Goal: Information Seeking & Learning: Learn about a topic

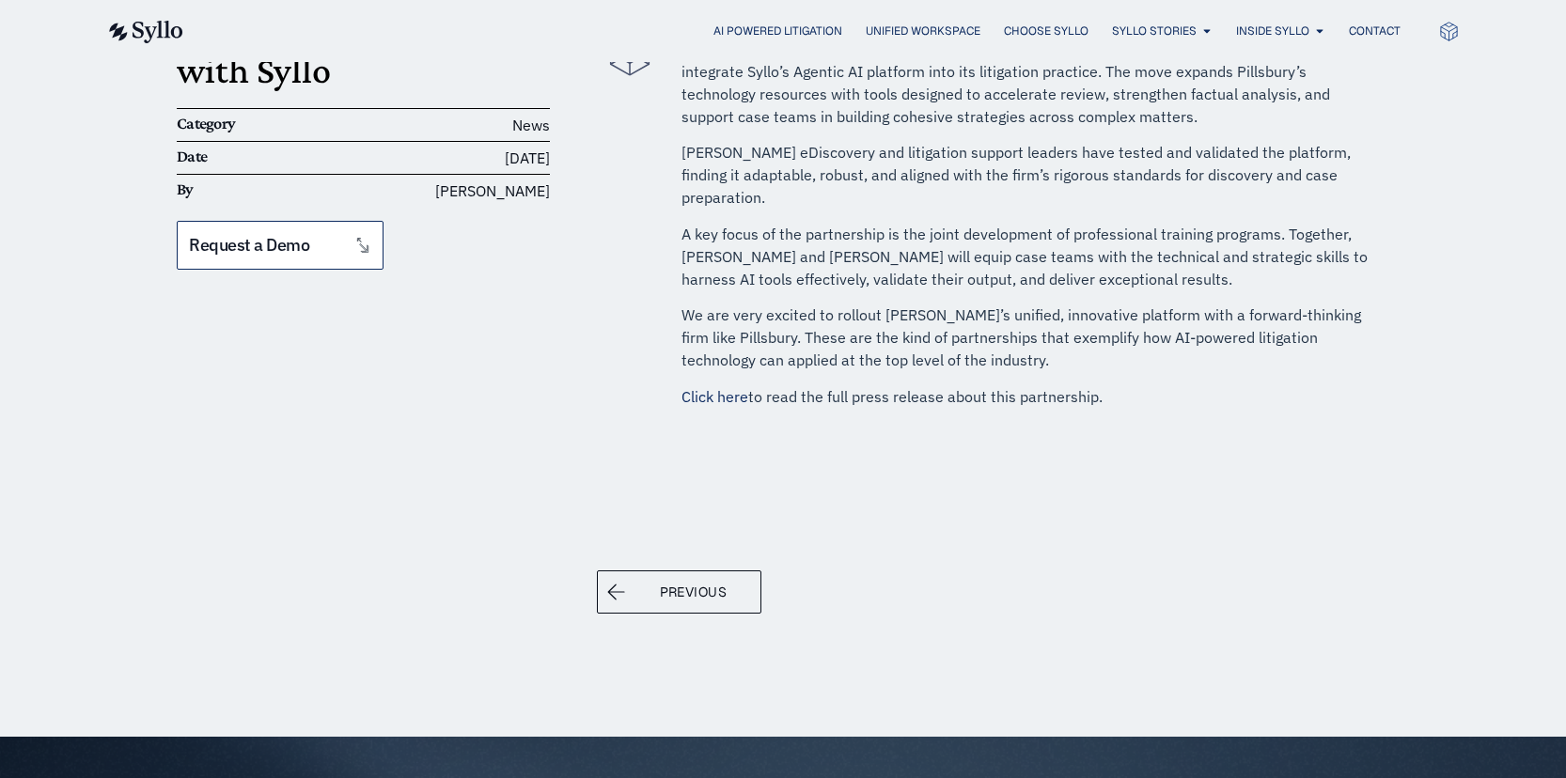
scroll to position [257, 0]
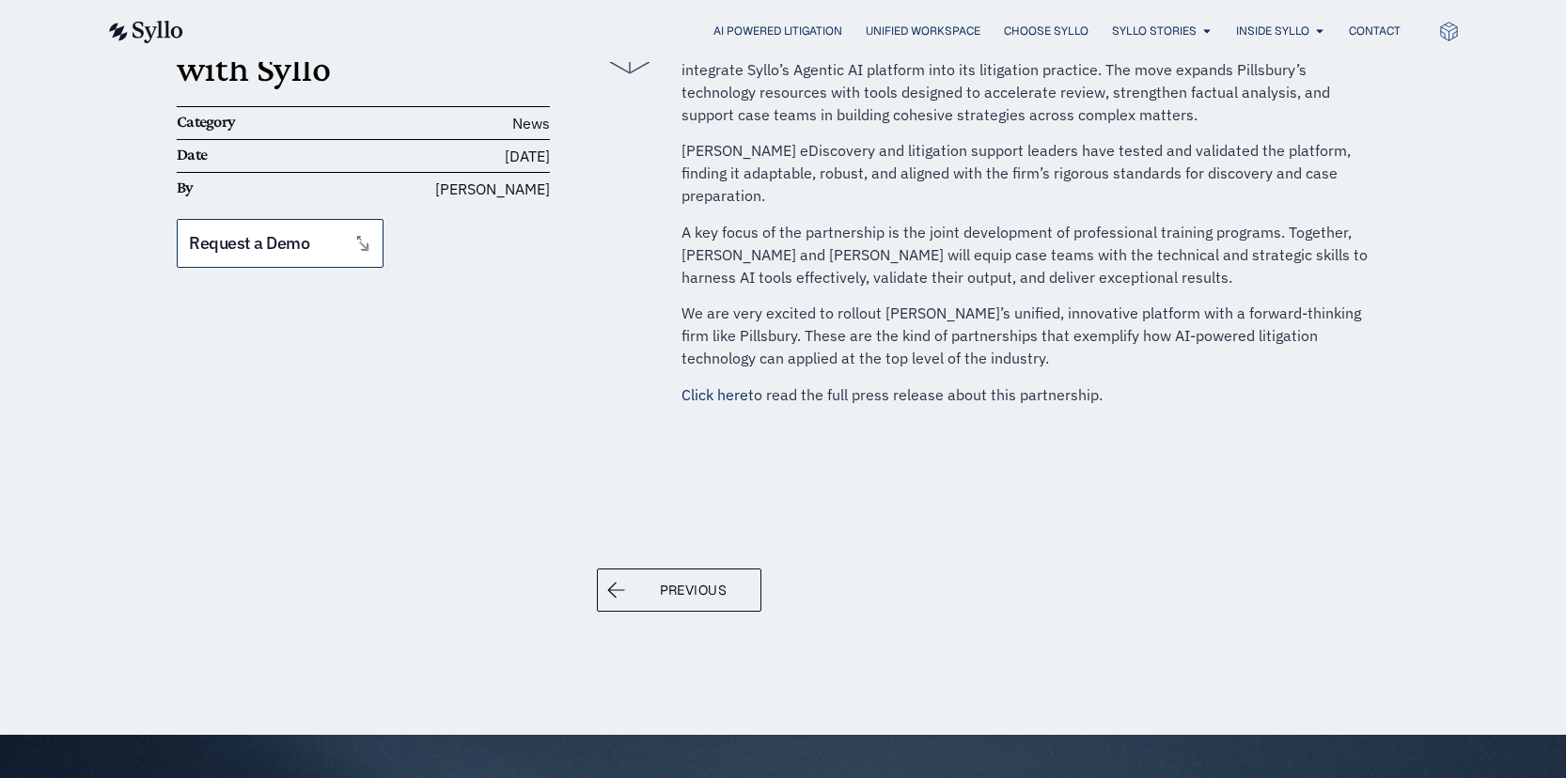
click at [714, 385] on link "Click here" at bounding box center [715, 394] width 67 height 19
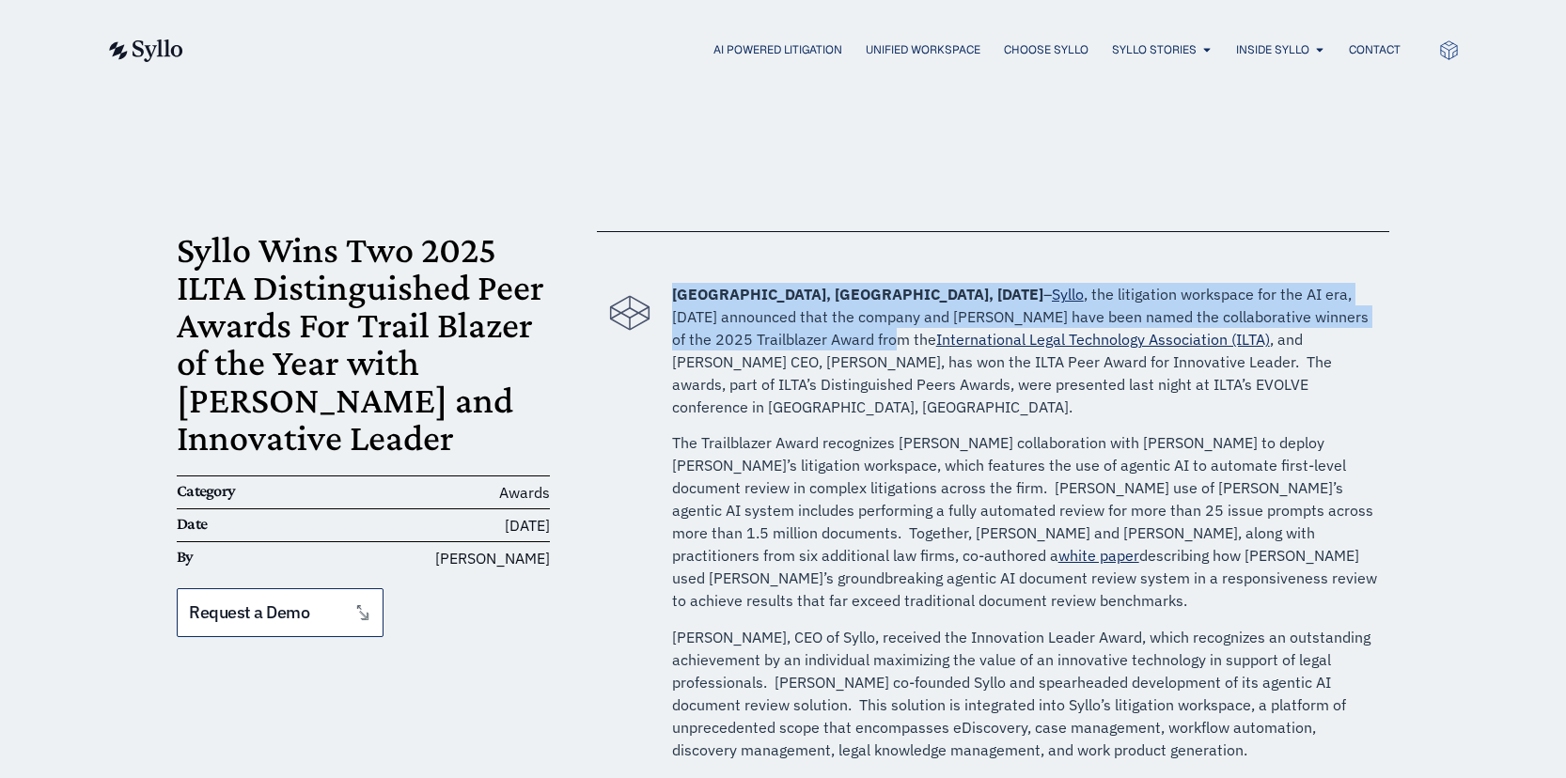
drag, startPoint x: 671, startPoint y: 292, endPoint x: 1315, endPoint y: 310, distance: 644.2
click at [1315, 310] on p "[GEOGRAPHIC_DATA], [GEOGRAPHIC_DATA], [DATE] – Syllo , the litigation workspace…" at bounding box center [1026, 350] width 708 height 135
copy p "[GEOGRAPHIC_DATA], [GEOGRAPHIC_DATA], [DATE] – Syllo , the litigation workspace…"
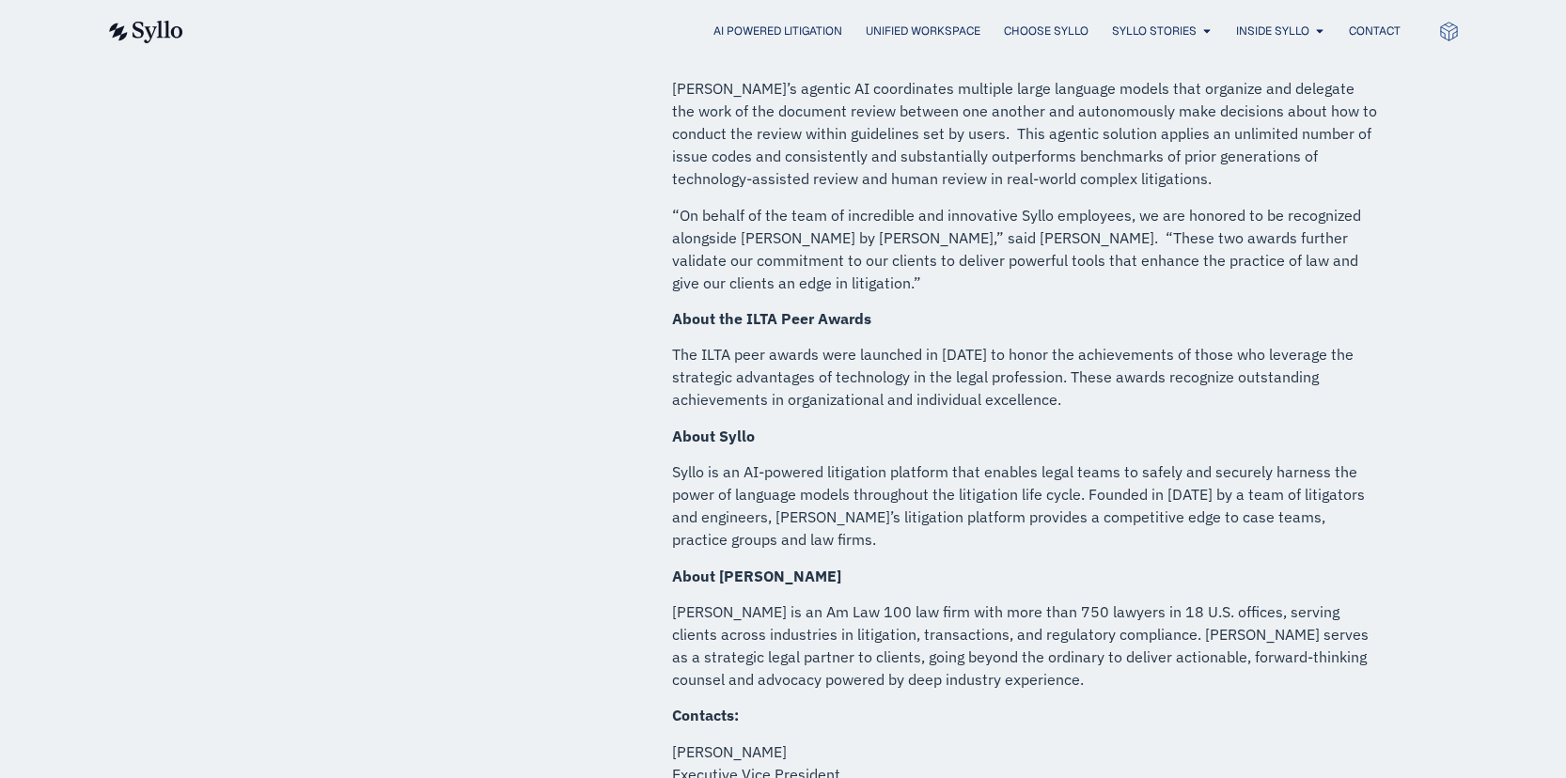
scroll to position [696, 0]
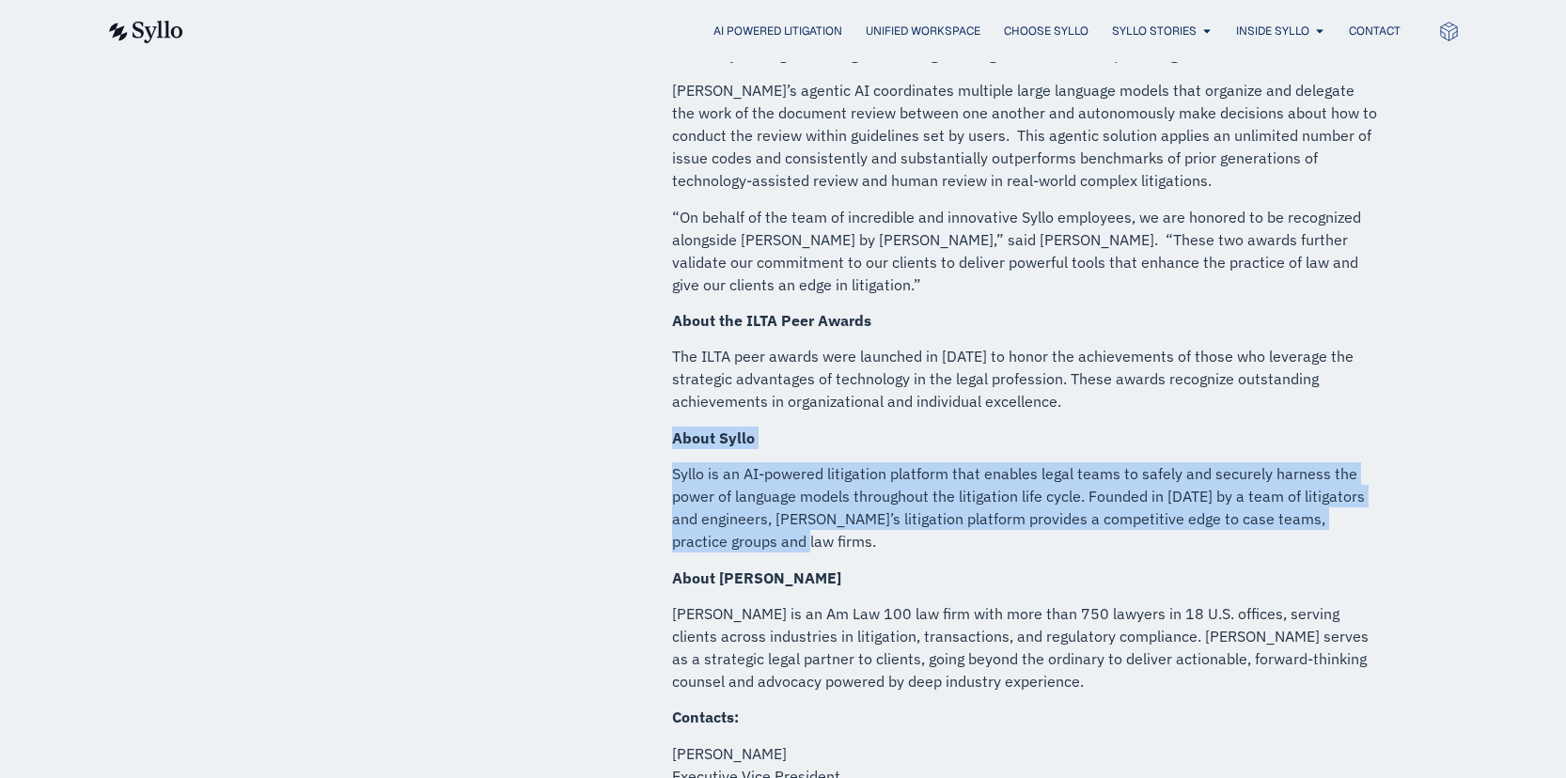
drag, startPoint x: 674, startPoint y: 347, endPoint x: 1261, endPoint y: 419, distance: 591.9
click at [1261, 419] on div "[GEOGRAPHIC_DATA], [GEOGRAPHIC_DATA], [DATE] – Syllo , the litigation workspace…" at bounding box center [1026, 268] width 708 height 1362
copy div "About [PERSON_NAME] is an AI-powered litigation platform that enables legal tea…"
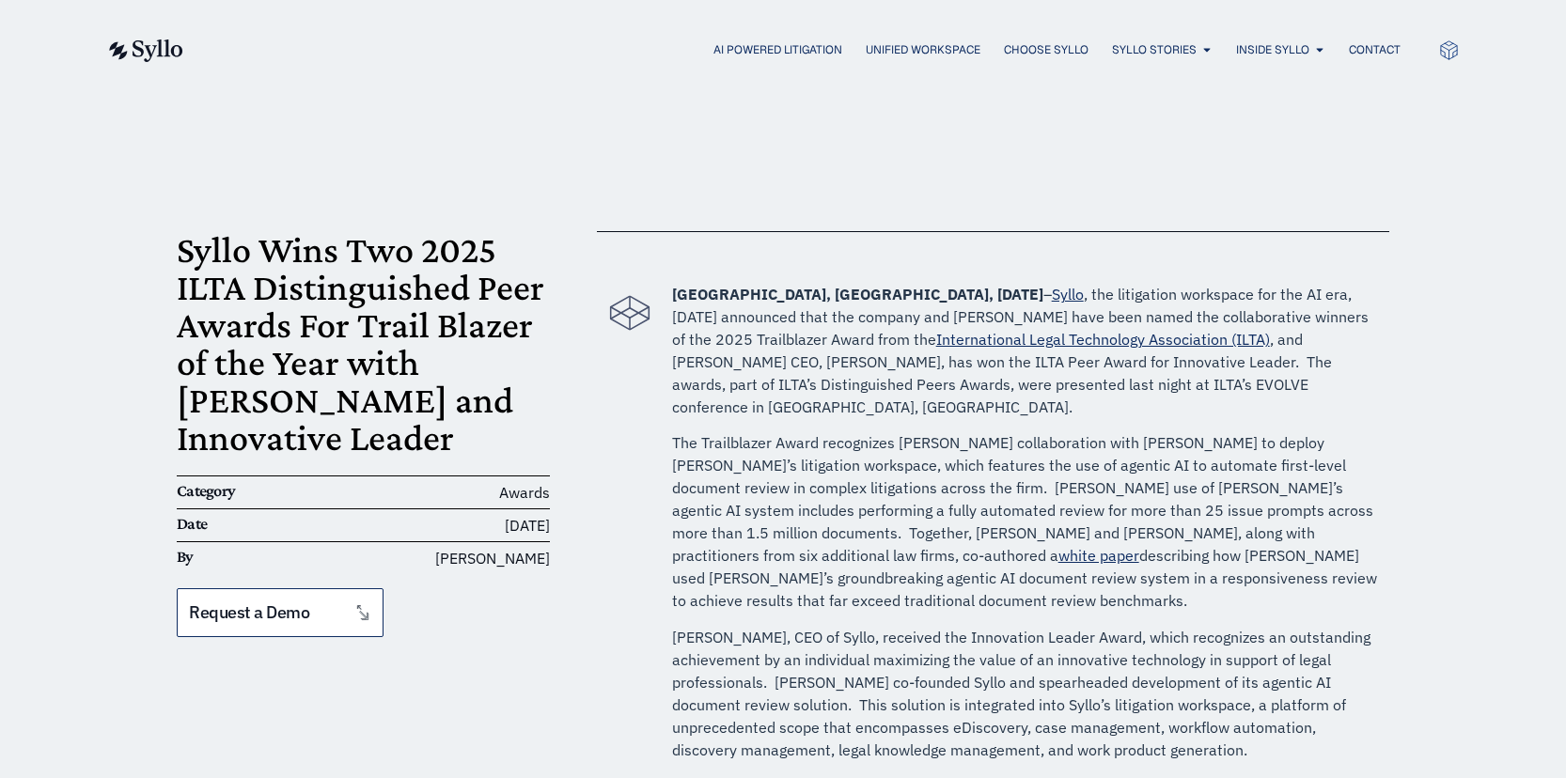
scroll to position [0, 0]
copy div "About [PERSON_NAME] is an AI-powered litigation platform that enables legal tea…"
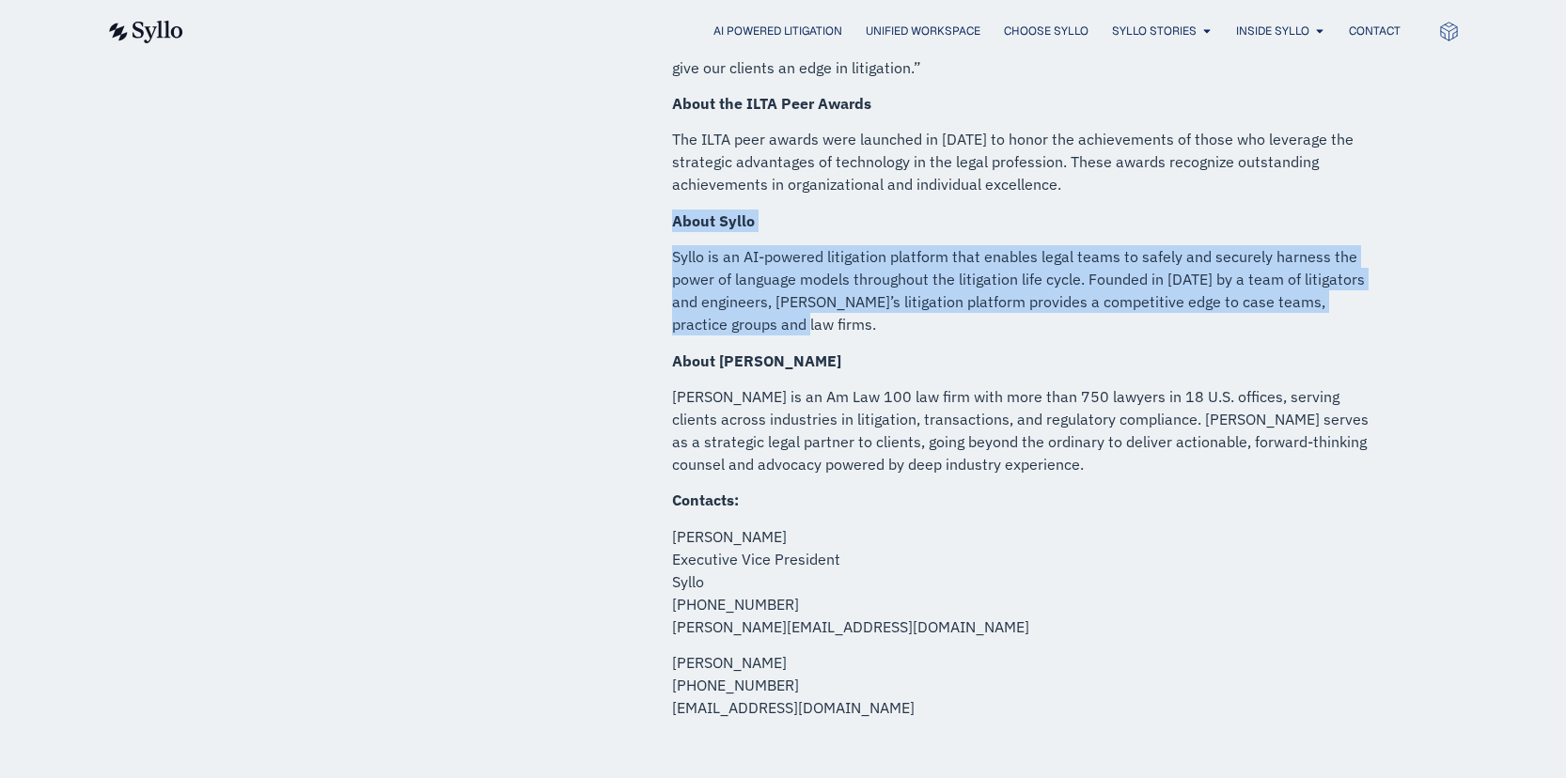
scroll to position [916, 0]
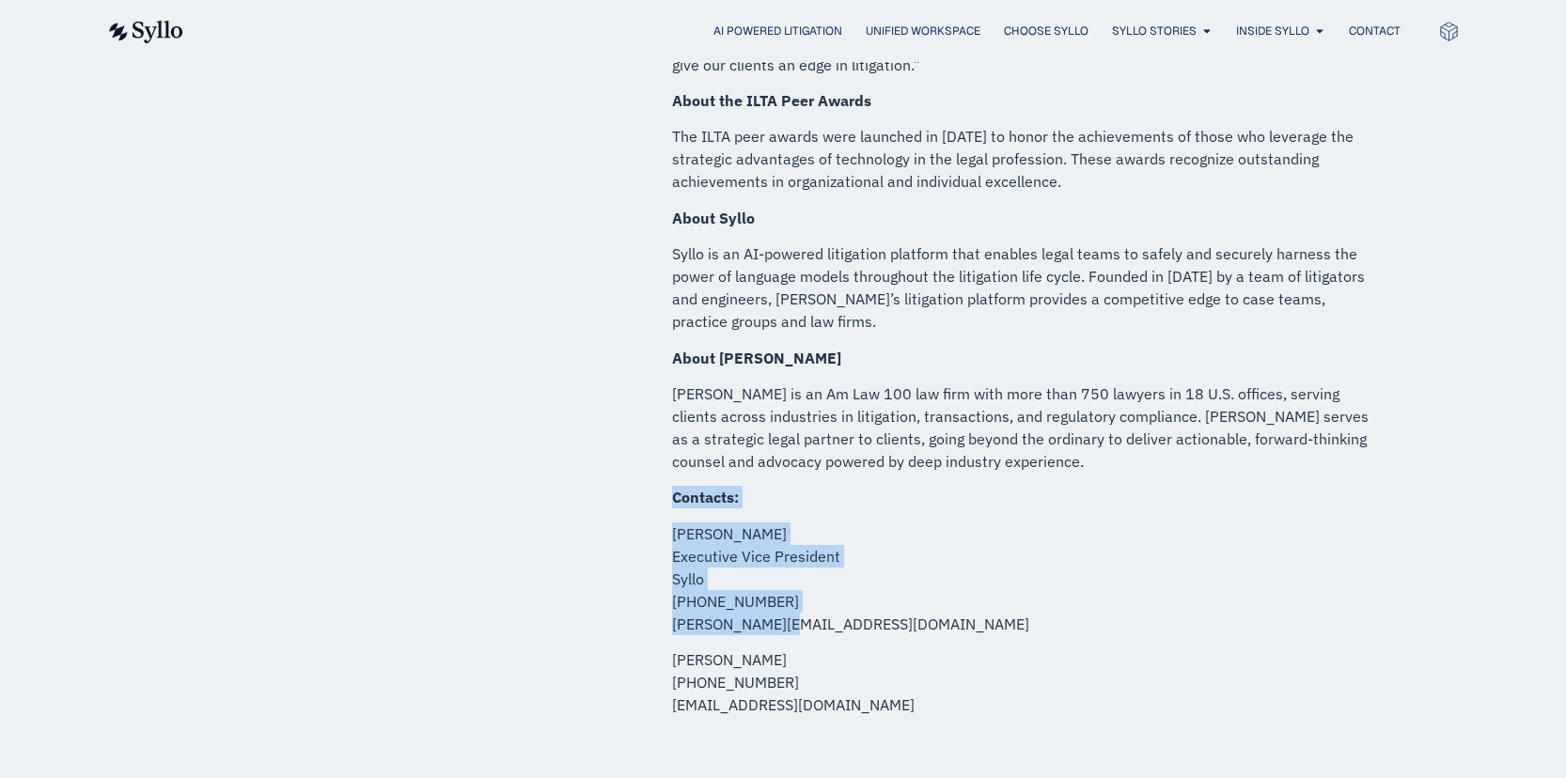
drag, startPoint x: 671, startPoint y: 382, endPoint x: 819, endPoint y: 510, distance: 195.9
click at [819, 510] on div "[GEOGRAPHIC_DATA], [GEOGRAPHIC_DATA], [DATE] – Syllo , the litigation workspace…" at bounding box center [1026, 48] width 708 height 1362
copy div "Contacts: [PERSON_NAME] Executive Vice President Syllo [PHONE_NUMBER] [PERSON_N…"
